Goal: Find contact information: Find contact information

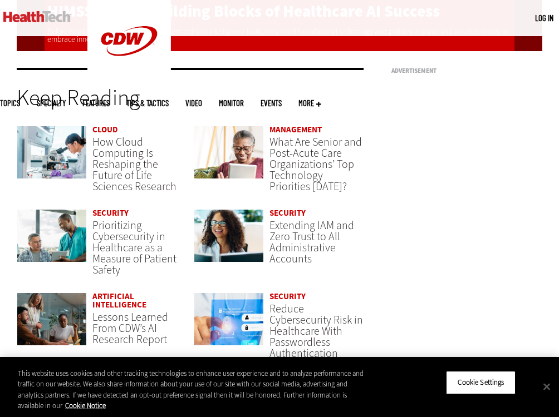
scroll to position [2270, 0]
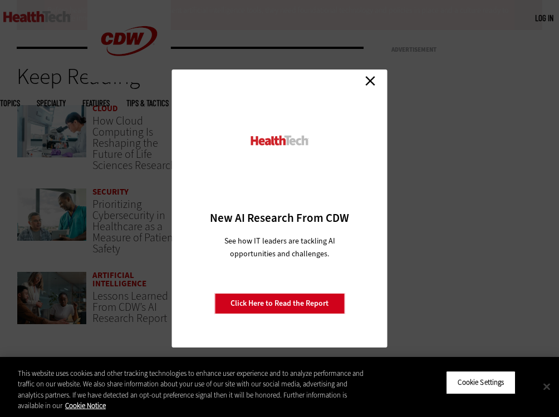
click at [547, 387] on button "Close" at bounding box center [546, 387] width 24 height 24
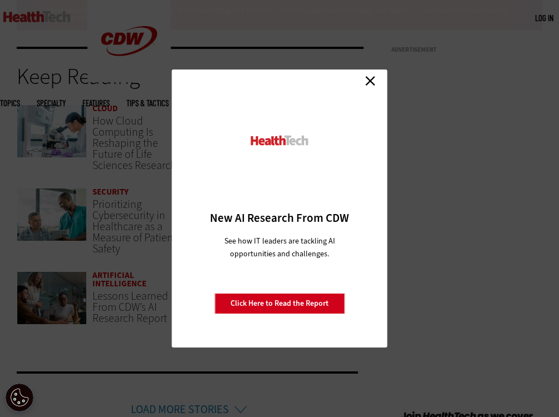
click at [371, 79] on link "Close" at bounding box center [370, 80] width 17 height 17
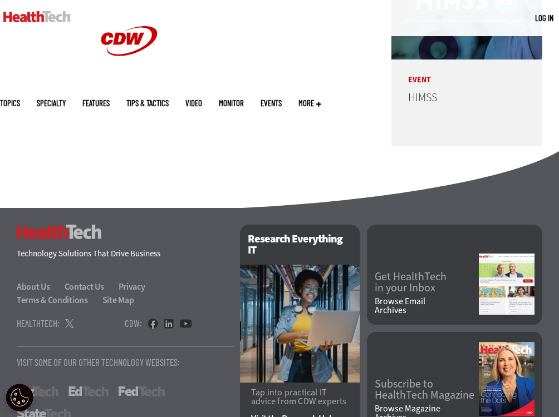
scroll to position [2794, 0]
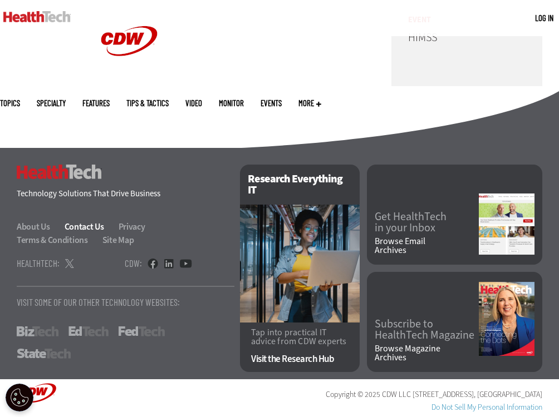
click at [86, 224] on link "Contact Us" at bounding box center [91, 227] width 52 height 12
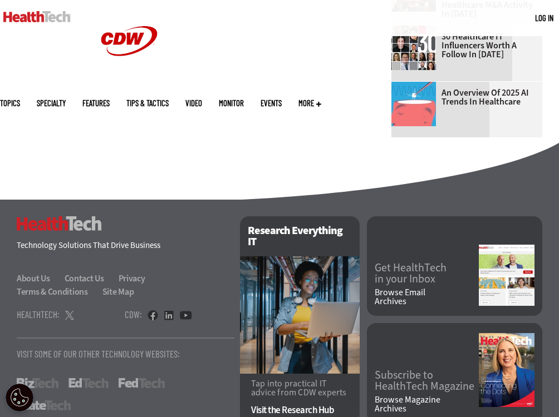
scroll to position [770, 0]
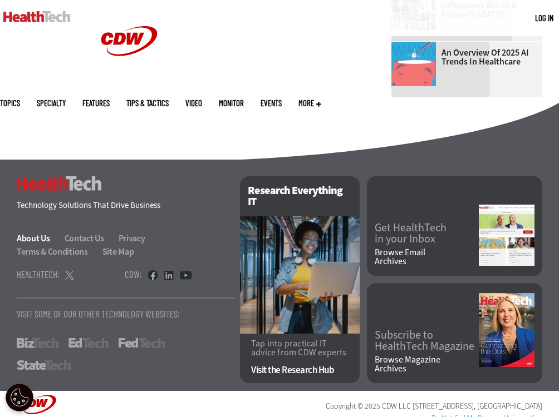
click at [28, 233] on link "About Us" at bounding box center [40, 239] width 46 height 12
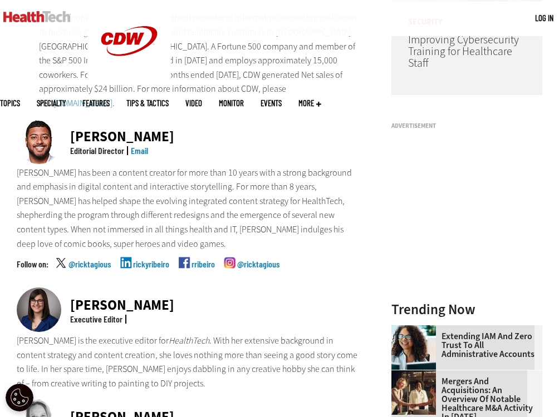
click at [137, 145] on link "Email" at bounding box center [139, 150] width 17 height 11
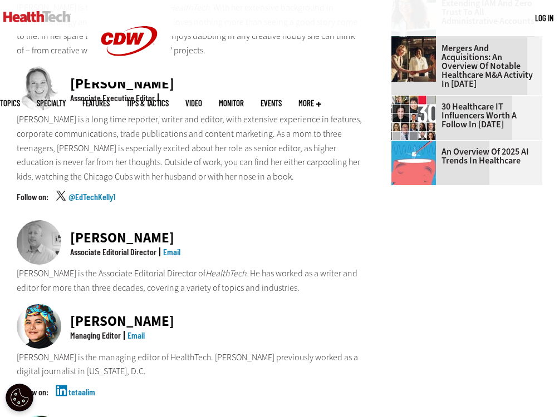
scroll to position [617, 0]
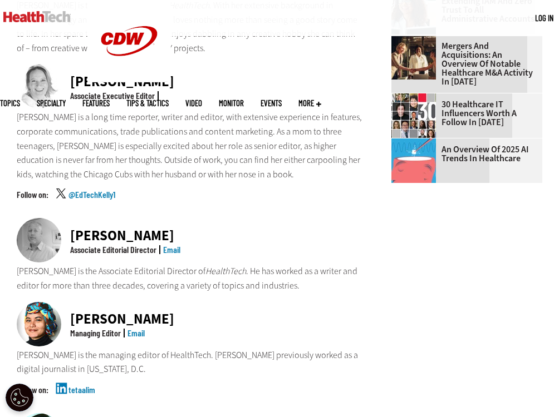
click at [173, 244] on link "Email" at bounding box center [171, 249] width 17 height 11
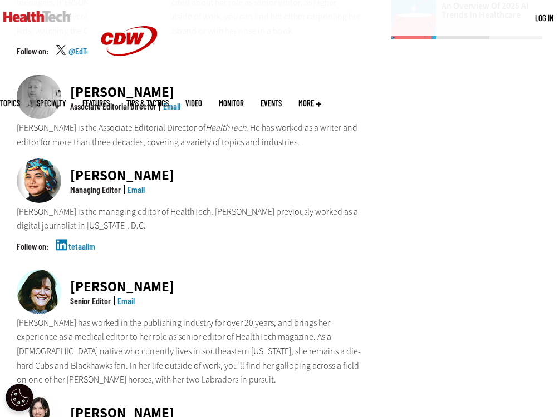
click at [137, 184] on link "Email" at bounding box center [135, 189] width 17 height 11
